Goal: Navigation & Orientation: Find specific page/section

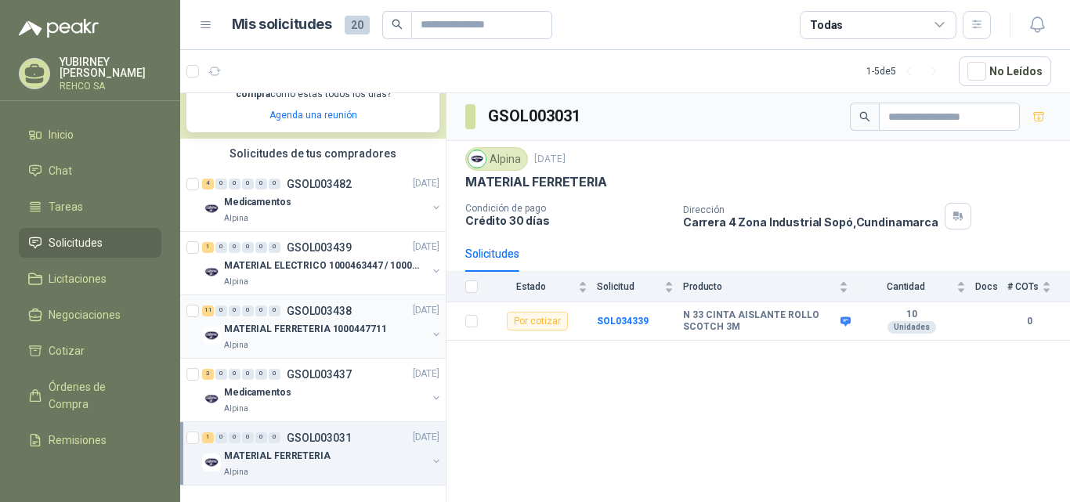
scroll to position [352, 0]
click at [298, 447] on div "MATERIAL FERRETERIA" at bounding box center [325, 456] width 203 height 19
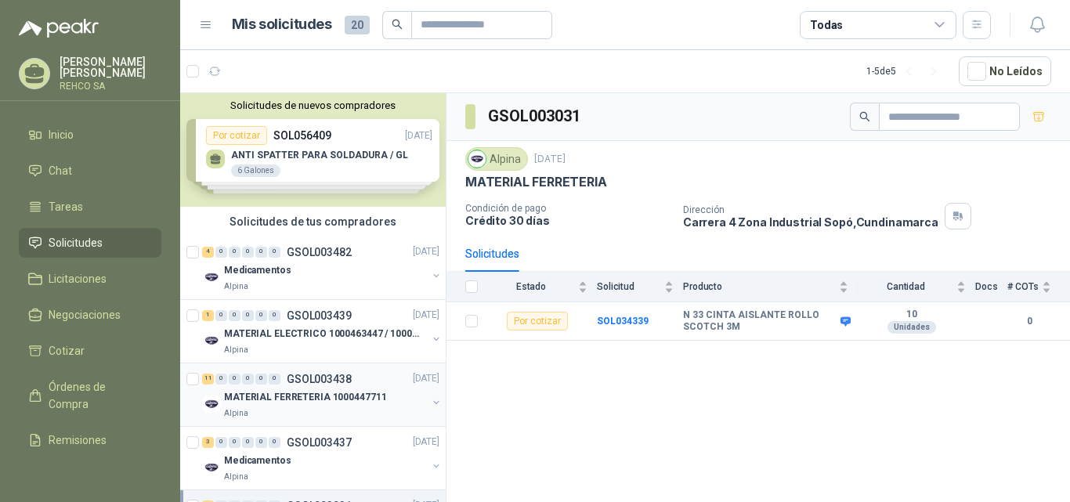
click at [319, 396] on p "MATERIAL FERRETERIA 1000447711" at bounding box center [305, 398] width 162 height 15
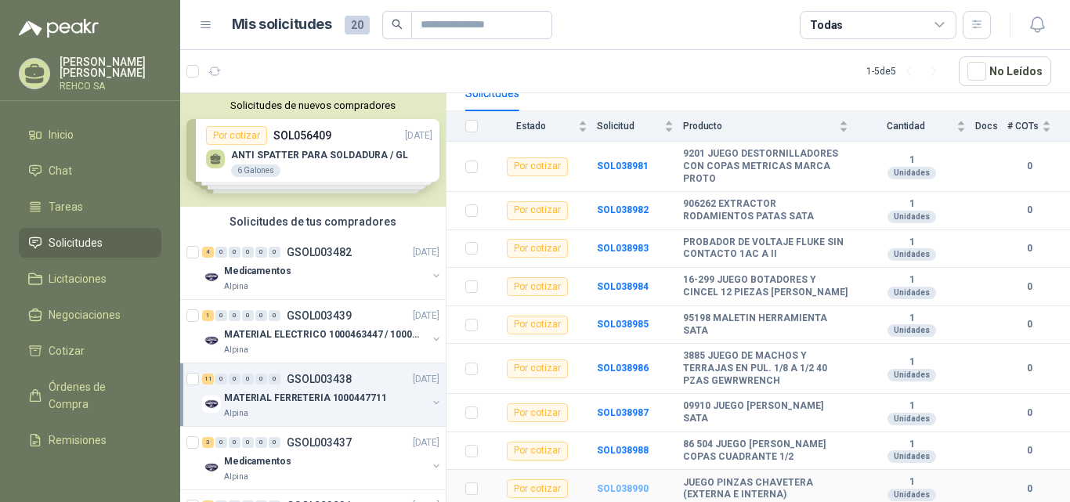
scroll to position [237, 0]
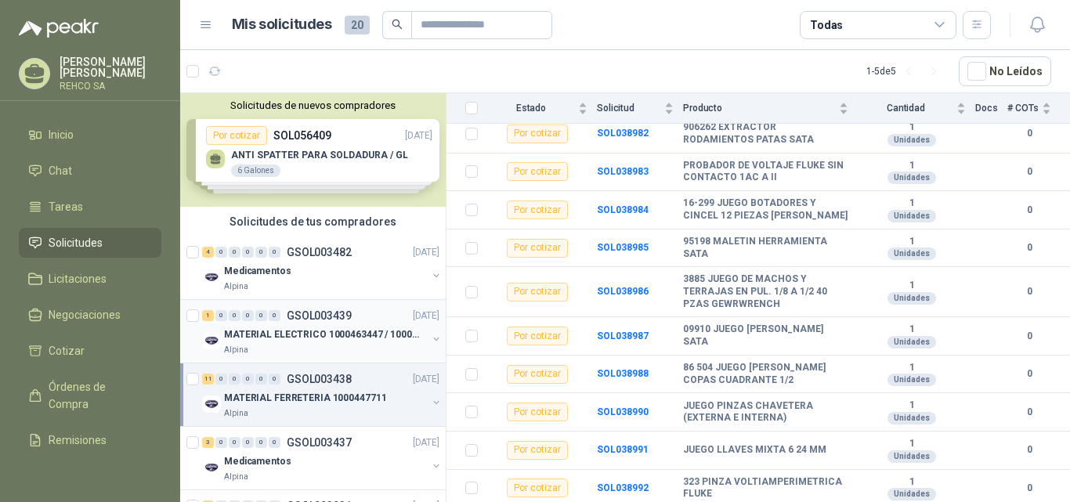
click at [307, 328] on p "MATERIAL ELECTRICO 1000463447 / 1000465800" at bounding box center [321, 334] width 195 height 15
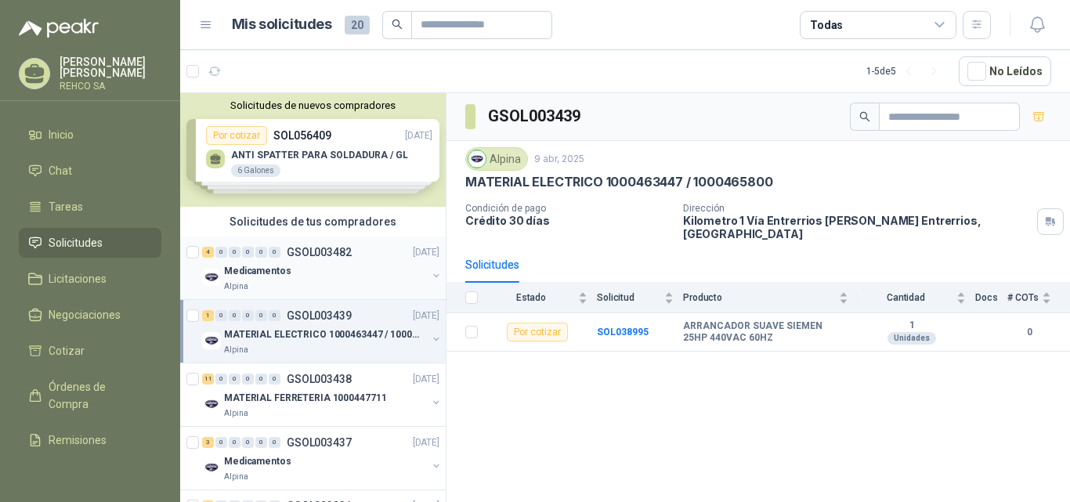
click at [306, 273] on div "Medicamentos" at bounding box center [325, 271] width 203 height 19
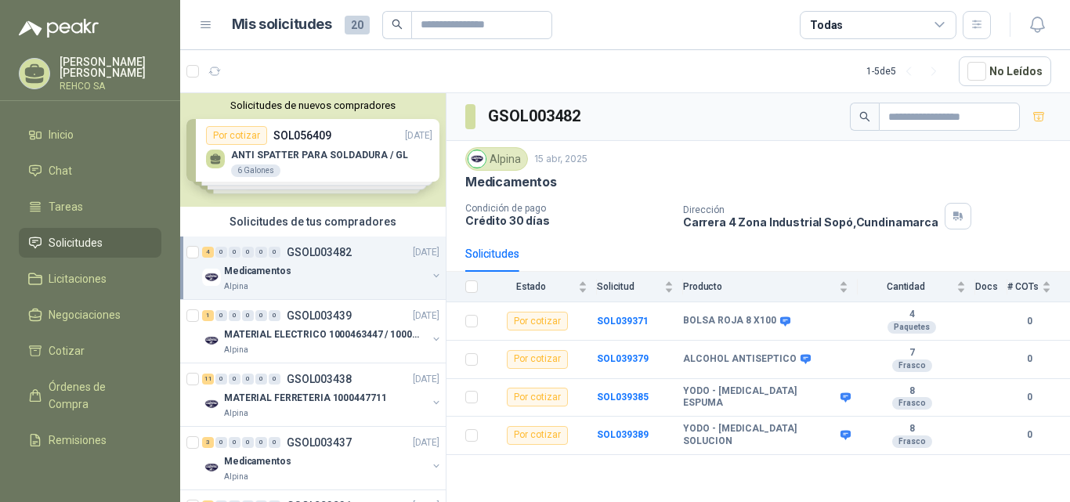
click at [311, 137] on div "Solicitudes de nuevos compradores Por cotizar SOL056409 17/09/25 ANTI SPATTER P…" at bounding box center [313, 150] width 266 height 114
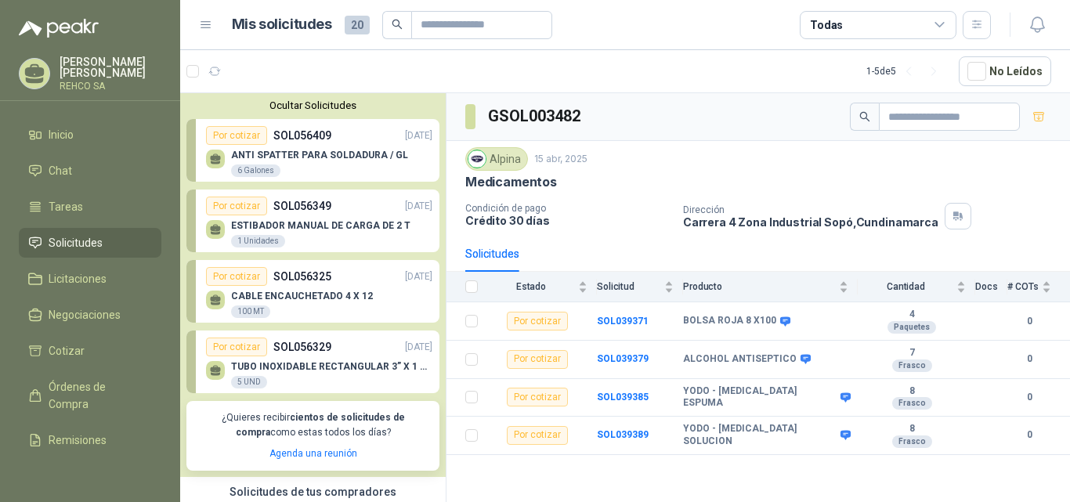
click at [331, 158] on p "ANTI SPATTER PARA SOLDADURA / GL" at bounding box center [319, 155] width 177 height 11
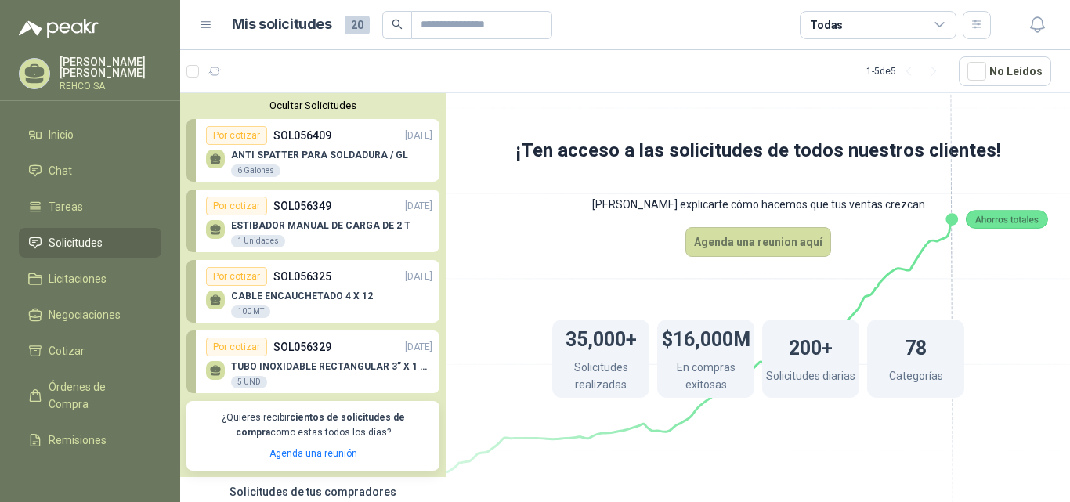
click at [345, 211] on div "Por cotizar SOL056349 17/09/25" at bounding box center [319, 206] width 226 height 19
click at [296, 285] on p "SOL056325" at bounding box center [302, 276] width 58 height 17
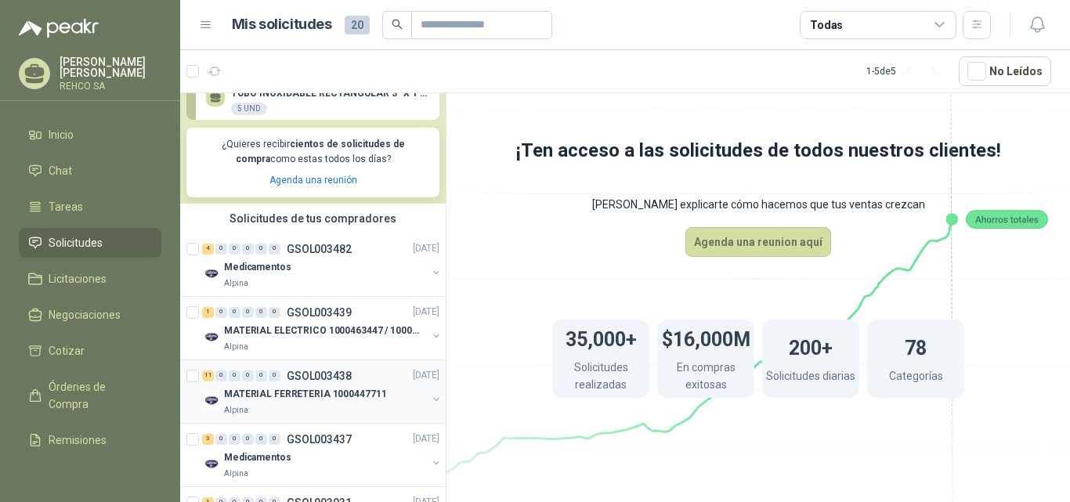
scroll to position [273, 0]
click at [204, 378] on div "11" at bounding box center [208, 376] width 12 height 11
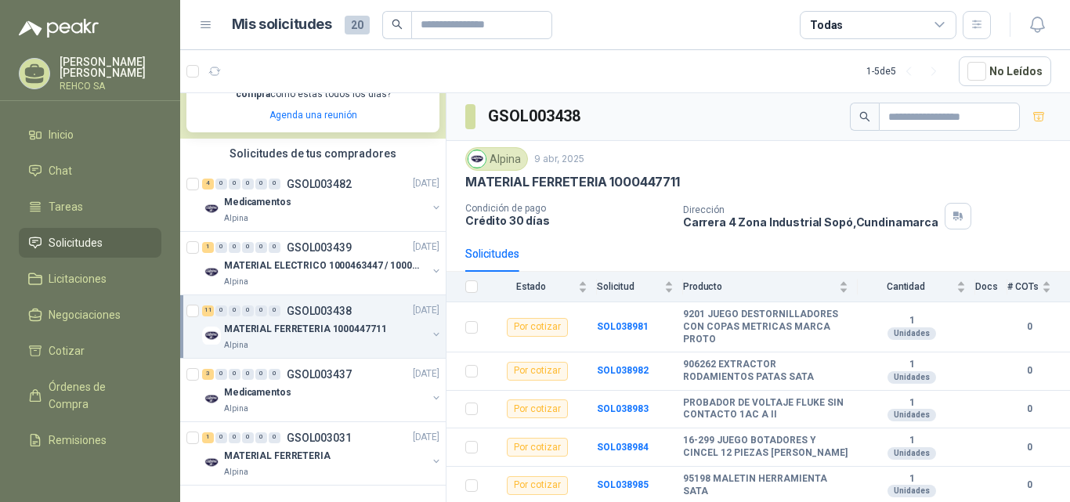
scroll to position [352, 0]
